Goal: Task Accomplishment & Management: Use online tool/utility

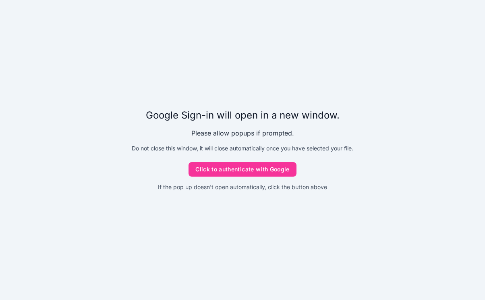
click at [235, 168] on button "Click to authenticate with Google" at bounding box center [243, 169] width 108 height 15
drag, startPoint x: 0, startPoint y: 0, endPoint x: 241, endPoint y: 166, distance: 292.6
click at [241, 166] on button "Click to authenticate with Google" at bounding box center [243, 169] width 108 height 15
click at [202, 165] on button "Click to authenticate with Google" at bounding box center [243, 169] width 108 height 15
